Goal: Information Seeking & Learning: Find specific fact

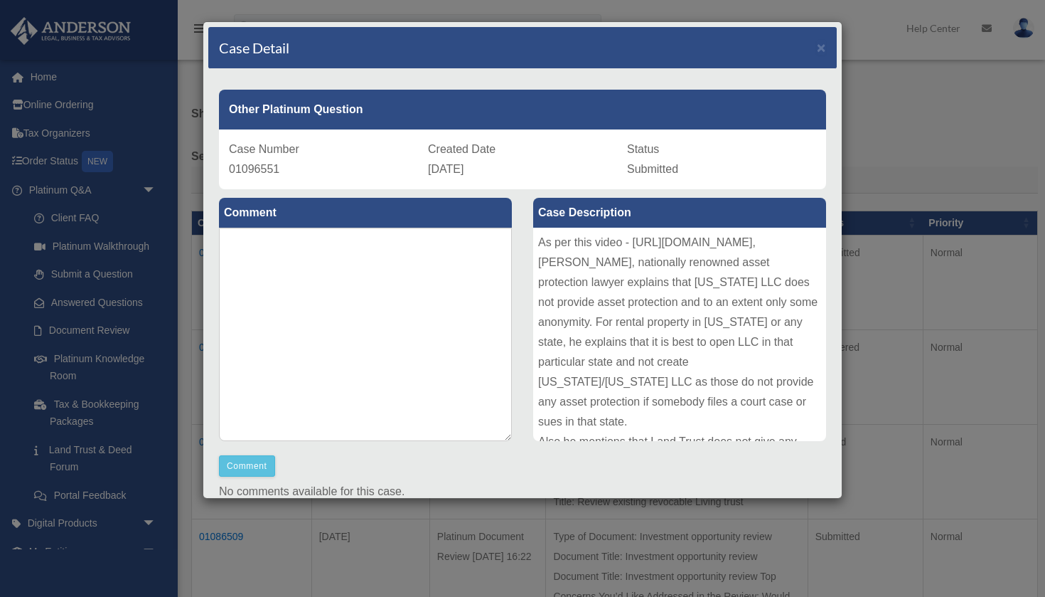
scroll to position [155, 0]
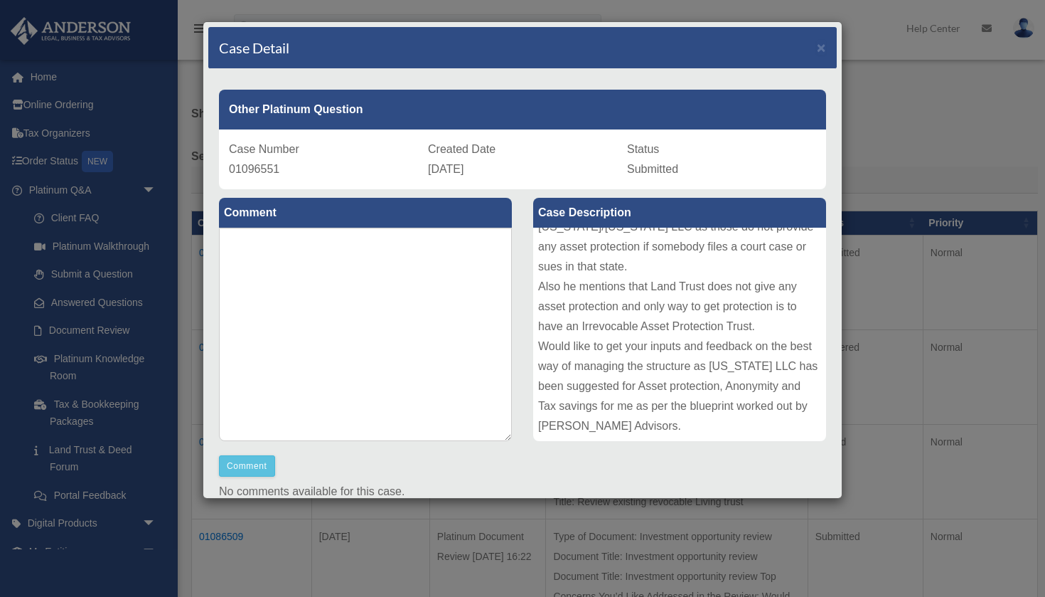
click at [706, 38] on div "Case Detail ×" at bounding box center [522, 48] width 629 height 42
click at [822, 46] on span "×" at bounding box center [821, 47] width 9 height 16
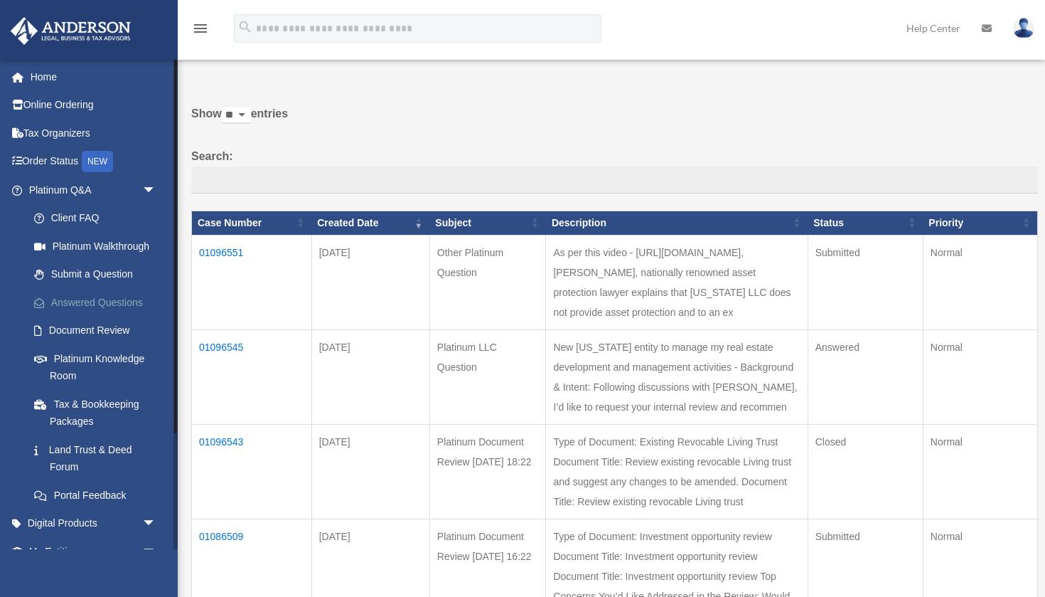
click at [110, 297] on link "Answered Questions" at bounding box center [99, 302] width 158 height 28
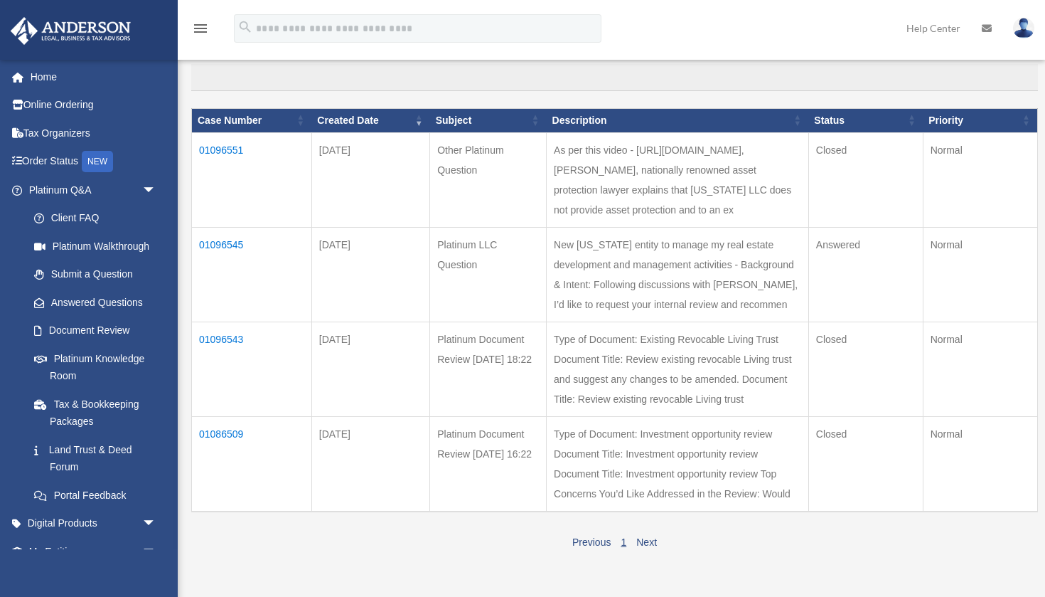
scroll to position [156, 0]
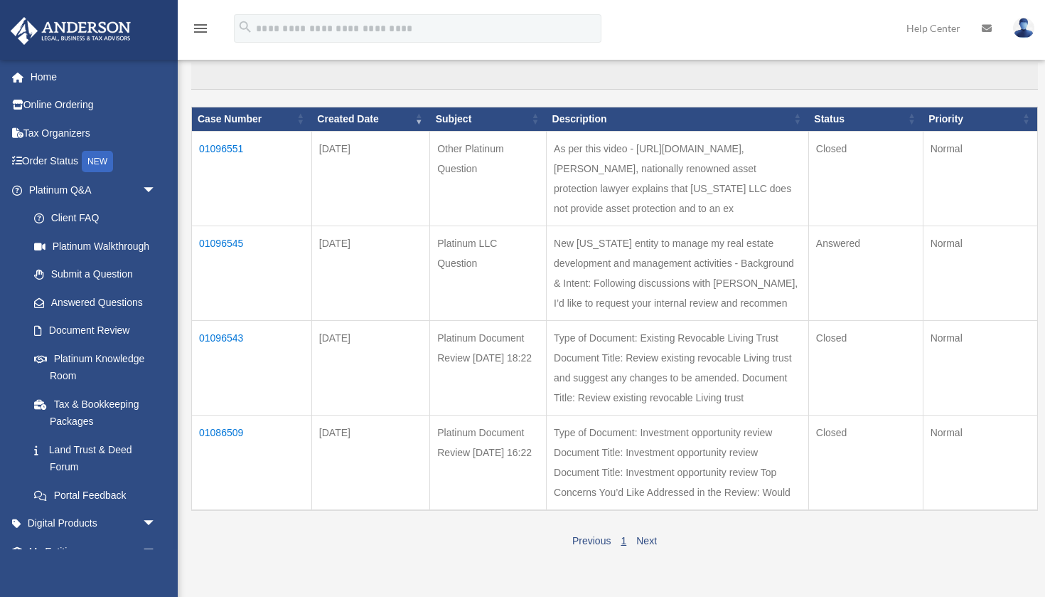
click at [228, 156] on td "01096551" at bounding box center [252, 178] width 120 height 95
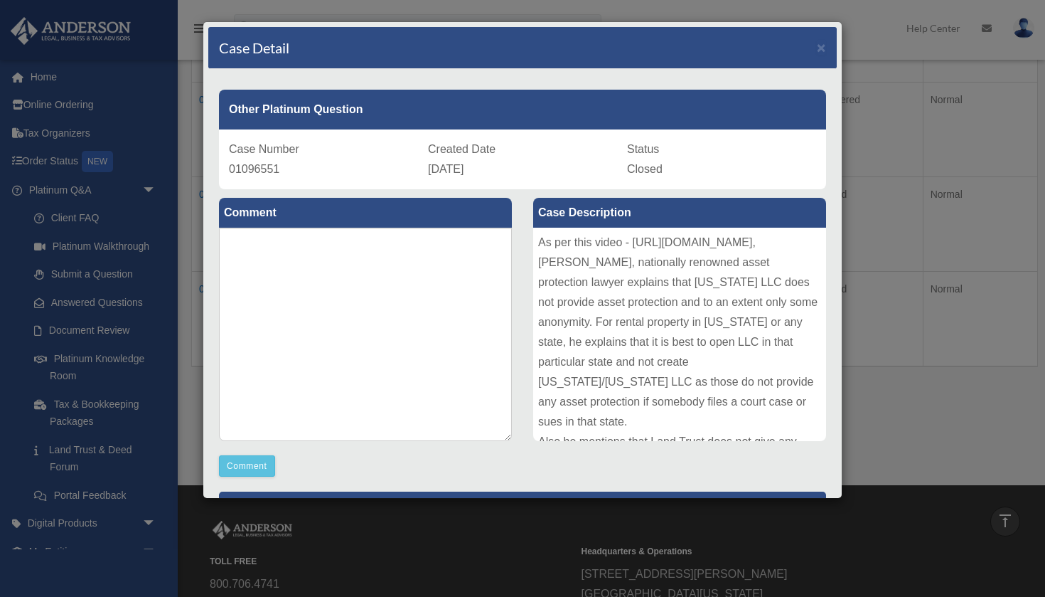
scroll to position [0, 0]
click at [822, 53] on span "×" at bounding box center [821, 47] width 9 height 16
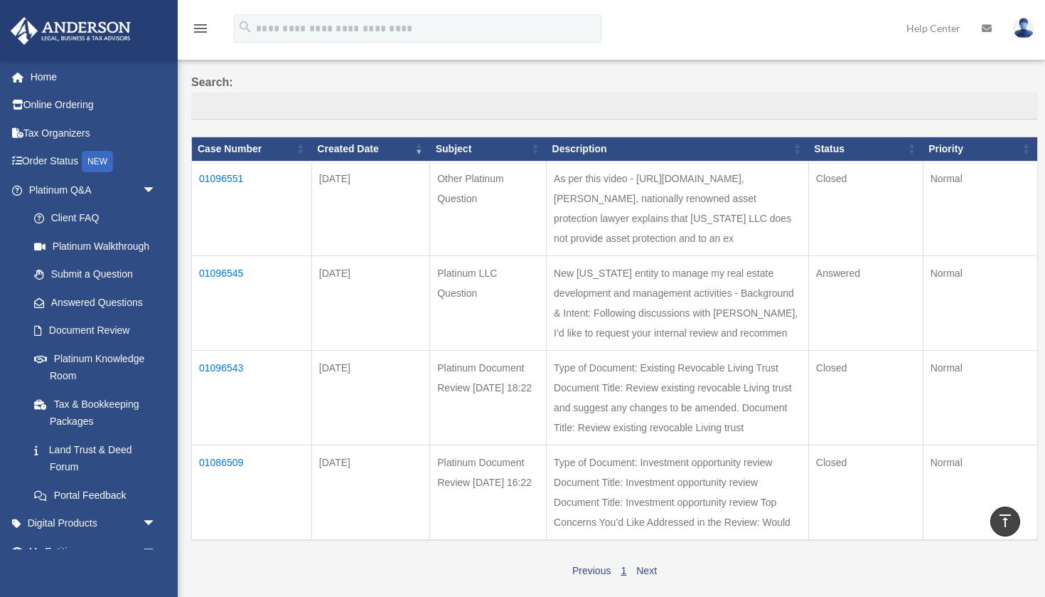
scroll to position [125, 0]
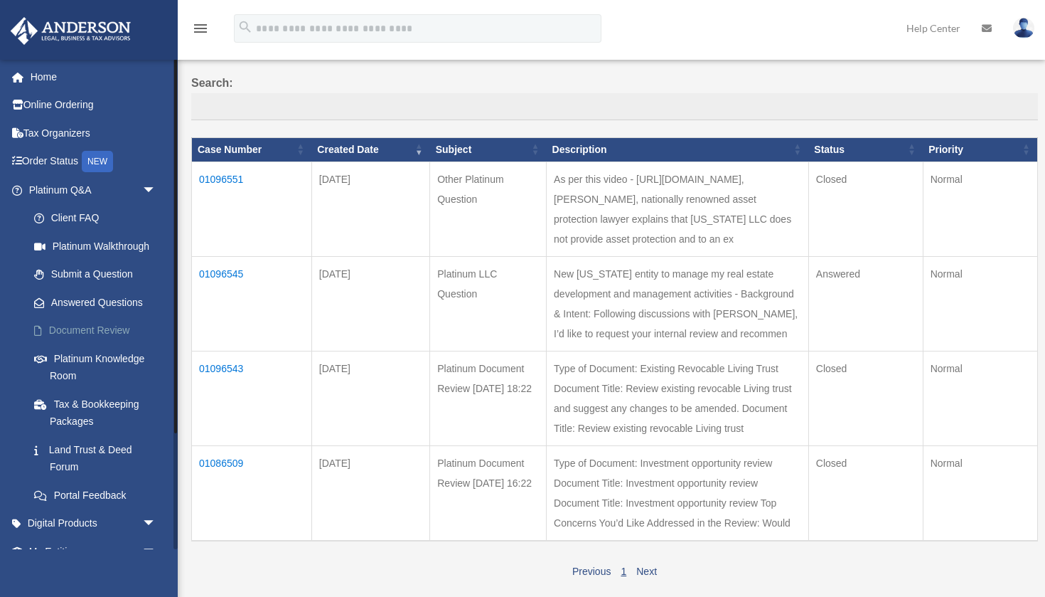
click at [97, 328] on link "Document Review" at bounding box center [99, 330] width 158 height 28
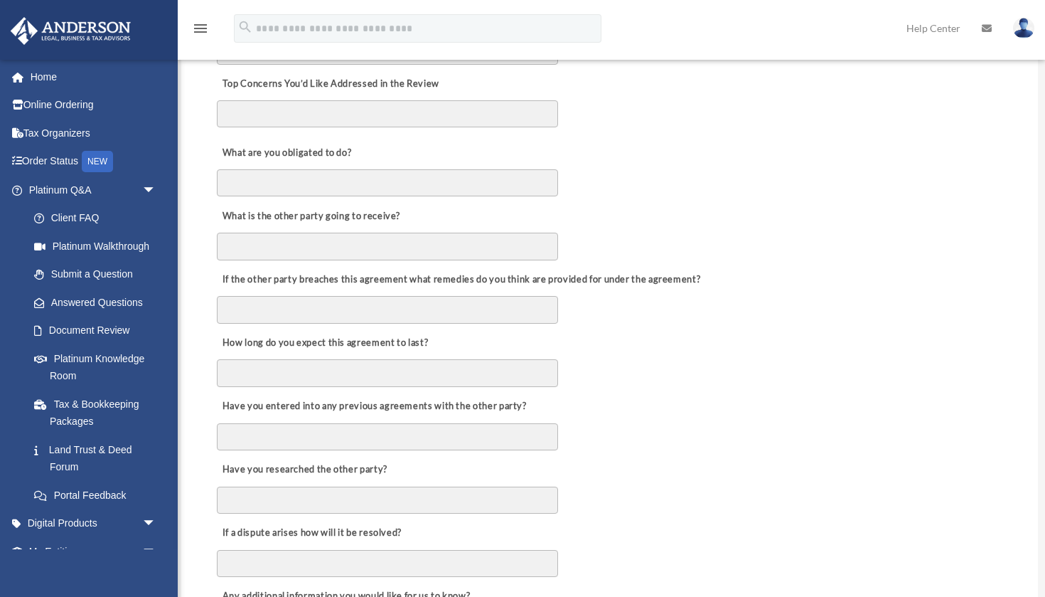
scroll to position [461, 0]
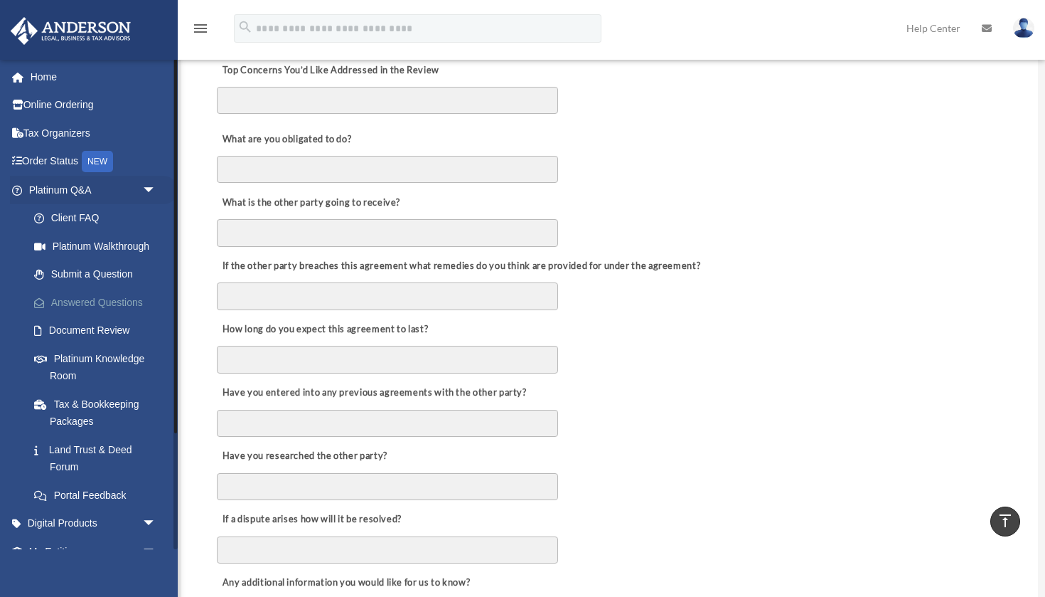
click at [73, 299] on link "Answered Questions" at bounding box center [99, 302] width 158 height 28
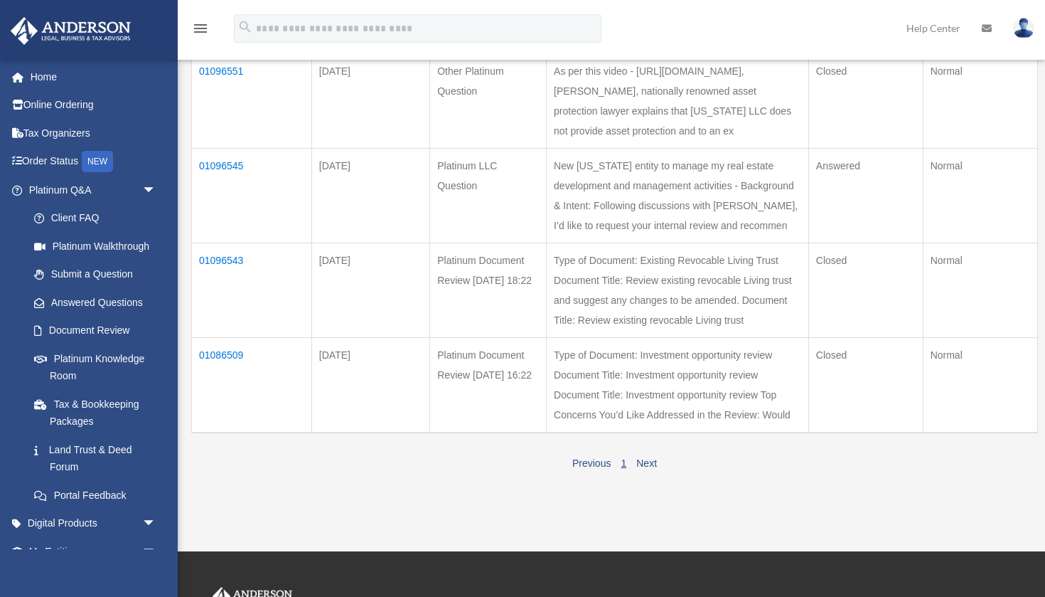
scroll to position [235, 0]
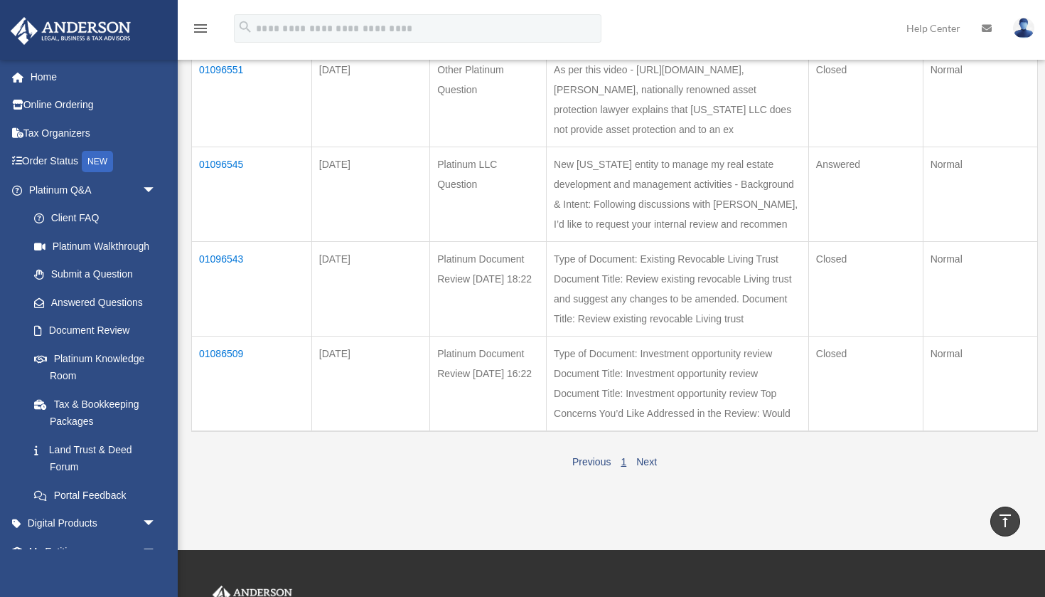
click at [228, 241] on td "01096543" at bounding box center [252, 288] width 120 height 95
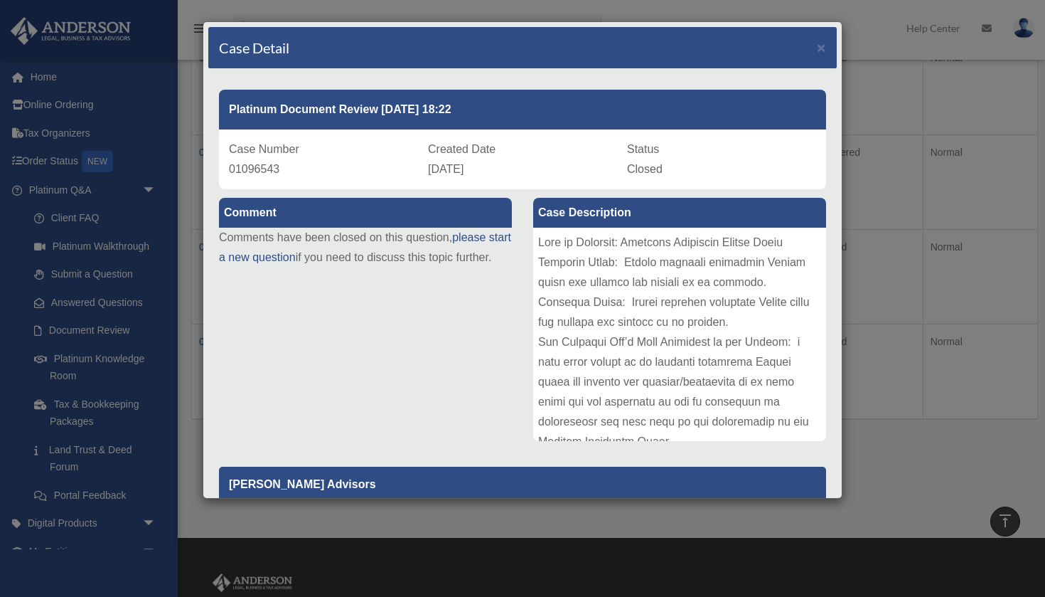
scroll to position [0, 0]
click at [826, 51] on span "×" at bounding box center [821, 47] width 9 height 16
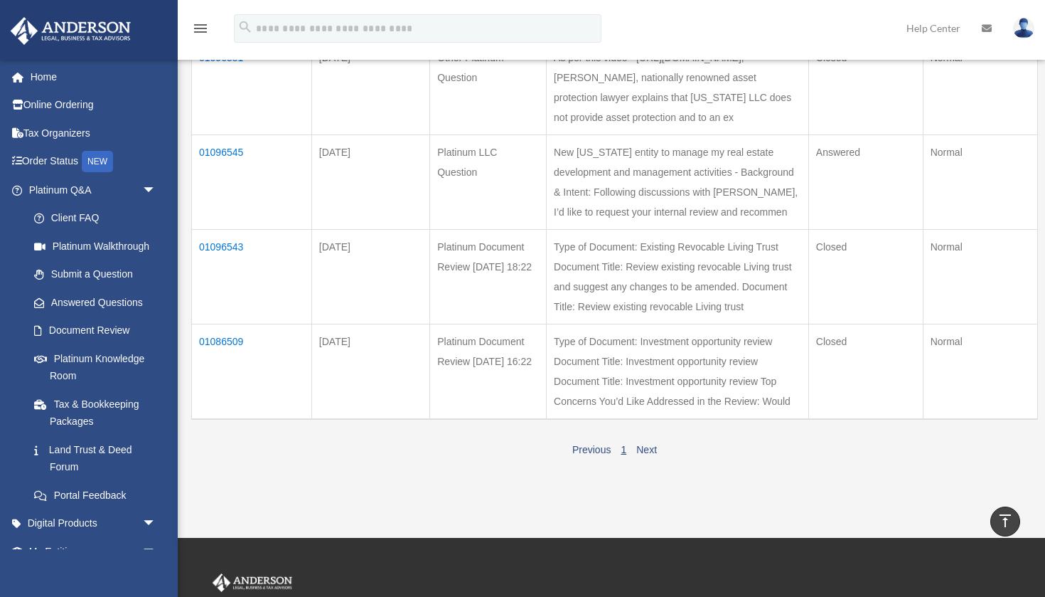
click at [220, 324] on td "01086509" at bounding box center [252, 371] width 120 height 95
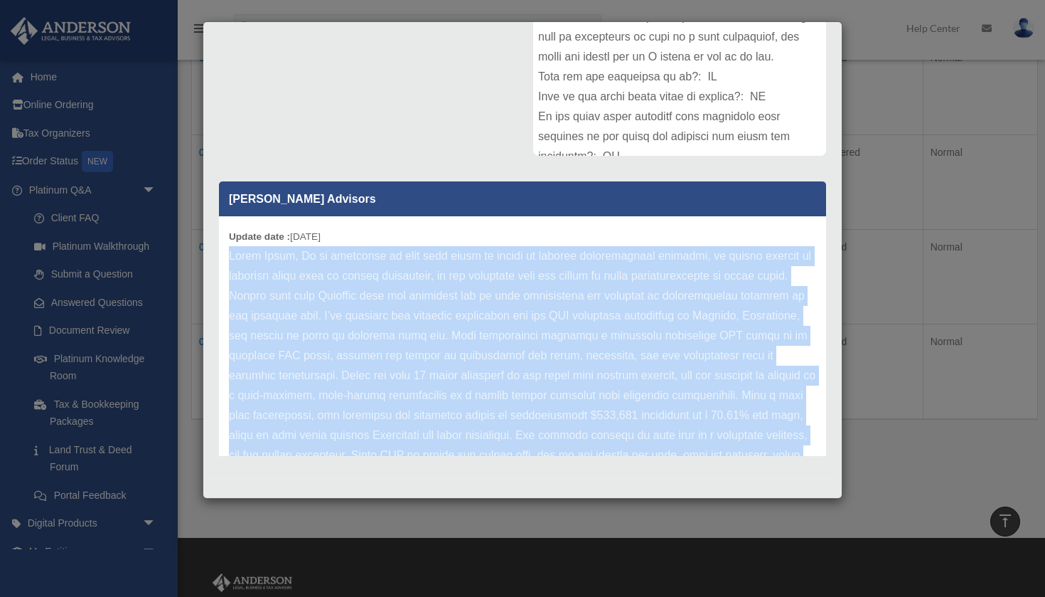
drag, startPoint x: 306, startPoint y: 415, endPoint x: 214, endPoint y: 250, distance: 188.8
click at [214, 251] on div "Anderson Advisors Update date : 08-25-2025" at bounding box center [522, 313] width 629 height 284
copy p "Hello Mohan, It is important to note that while we strive to provide comprehens…"
